Goal: Task Accomplishment & Management: Manage account settings

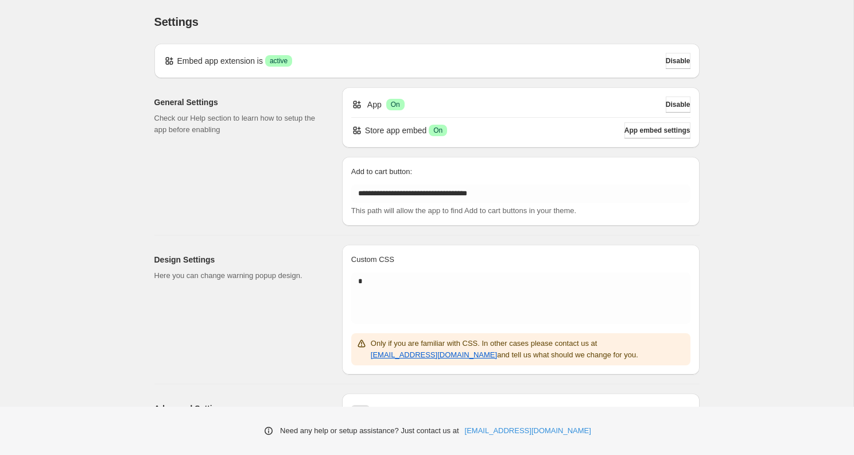
scroll to position [141, 0]
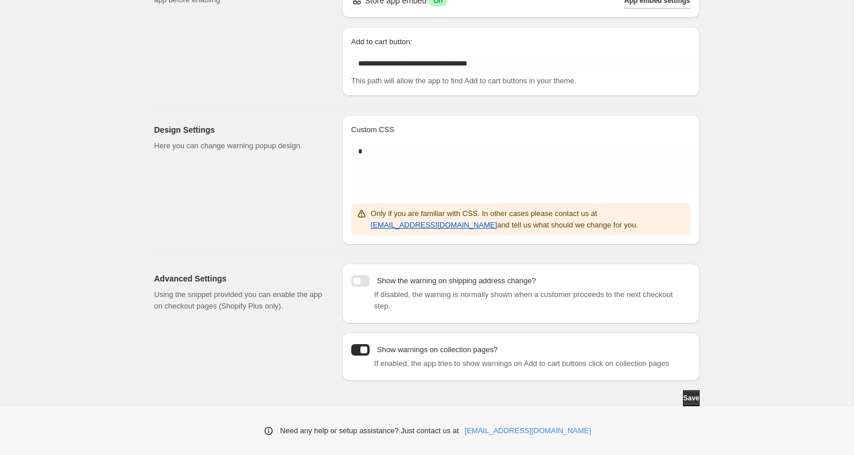
click at [328, 350] on div "Advanced Settings Using the snippet provided you can enable the app on checkout…" at bounding box center [243, 321] width 179 height 117
click at [387, 344] on p "Show warnings on collection pages?" at bounding box center [437, 349] width 121 height 11
click at [385, 344] on p "Show warnings on collection pages?" at bounding box center [437, 349] width 121 height 11
click at [421, 393] on div "Save" at bounding box center [426, 398] width 545 height 16
